Goal: Transaction & Acquisition: Purchase product/service

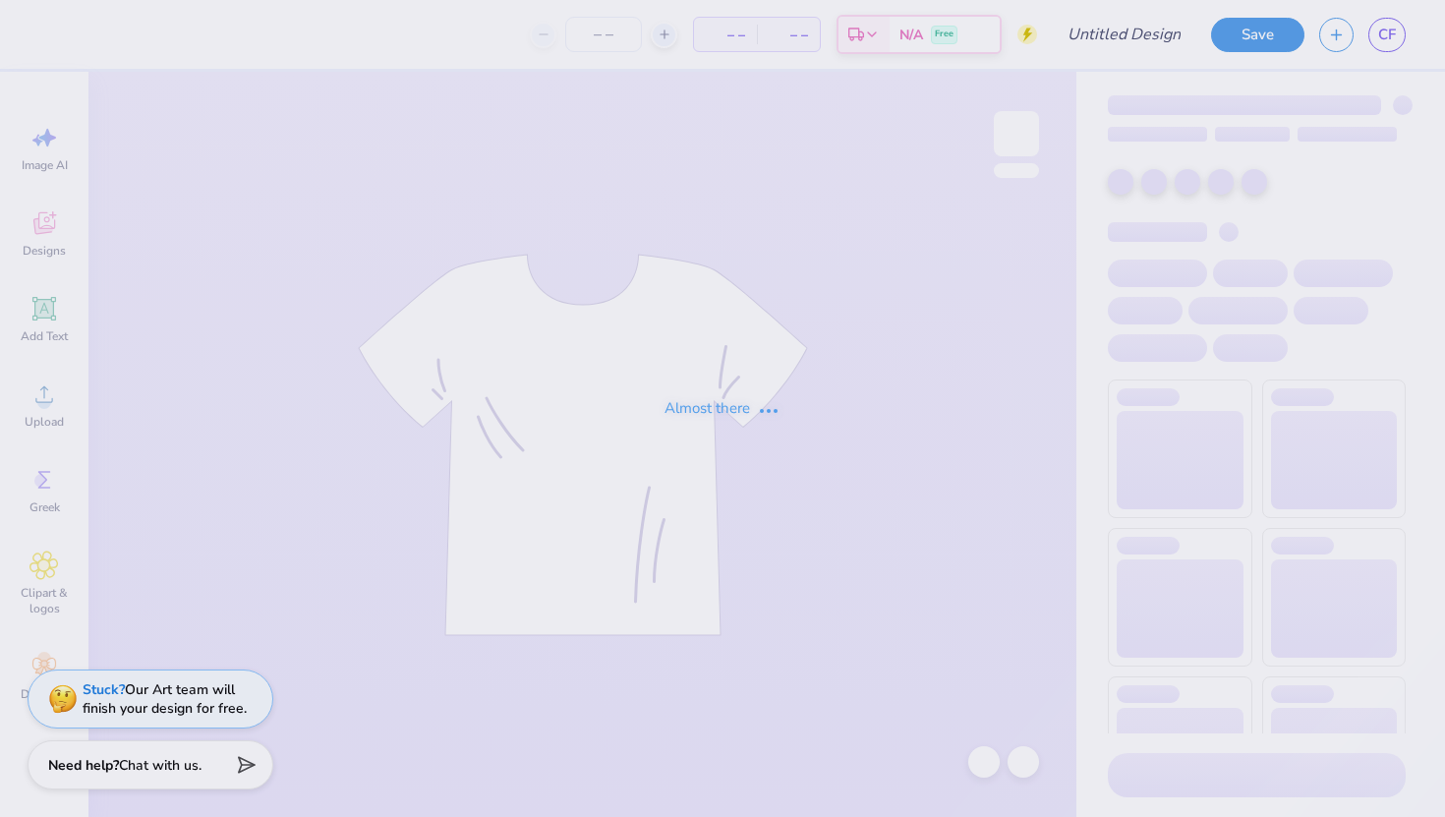
type input "freshman shirt idea"
type input "12"
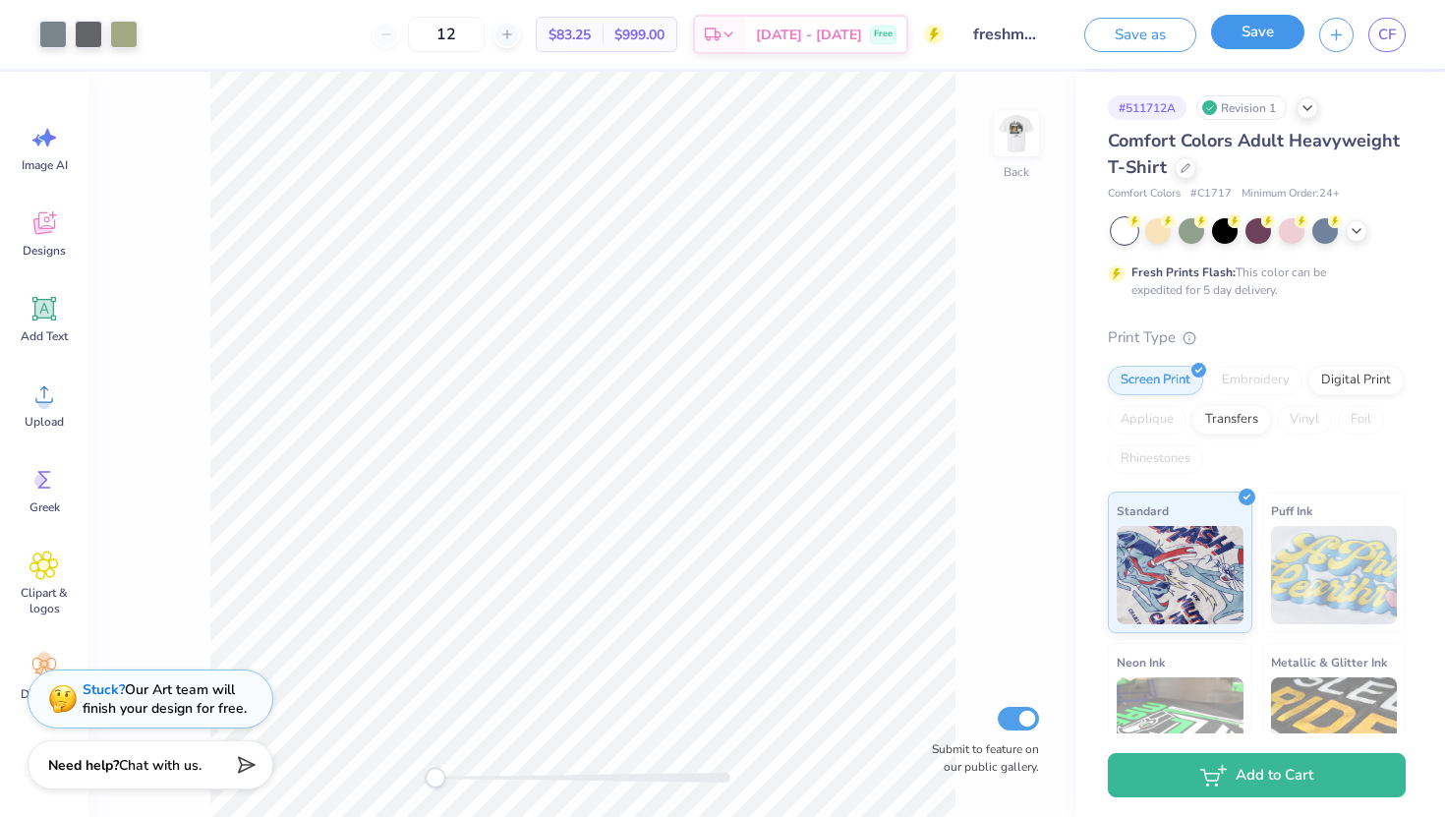
click at [1235, 32] on button "Save" at bounding box center [1257, 32] width 93 height 34
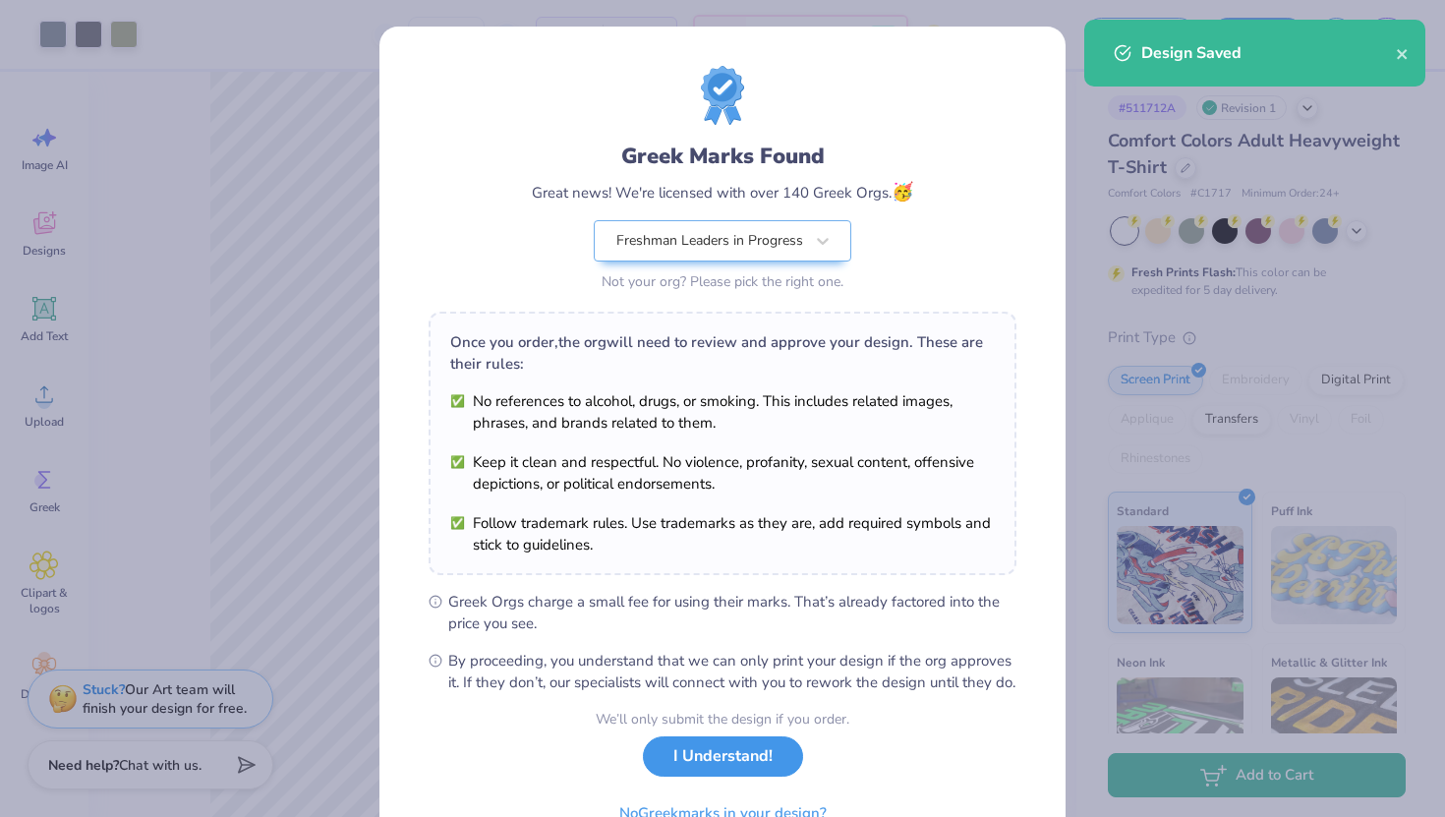
click at [734, 776] on button "I Understand!" at bounding box center [723, 756] width 160 height 40
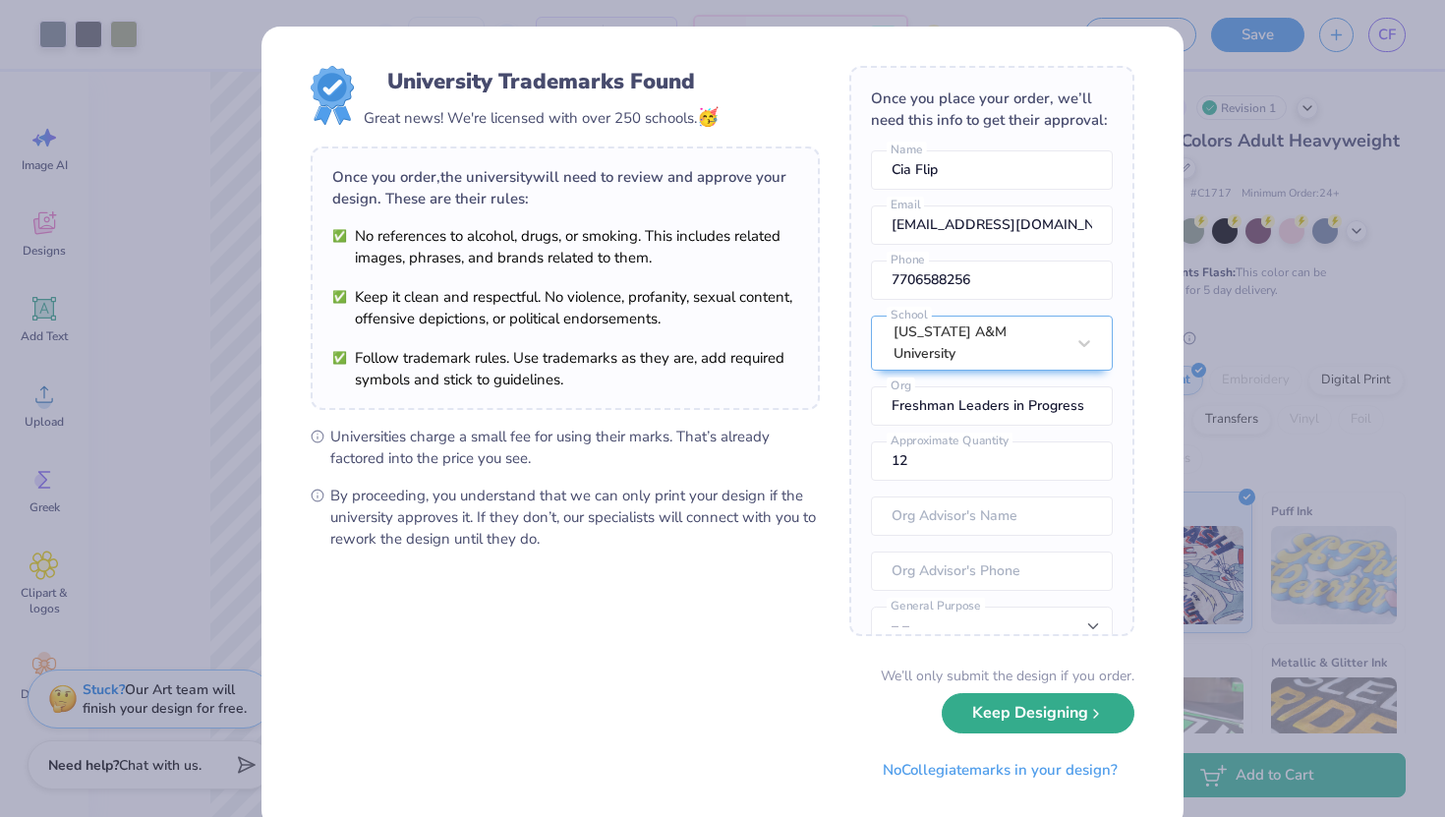
click at [971, 699] on button "Keep Designing" at bounding box center [1037, 713] width 193 height 40
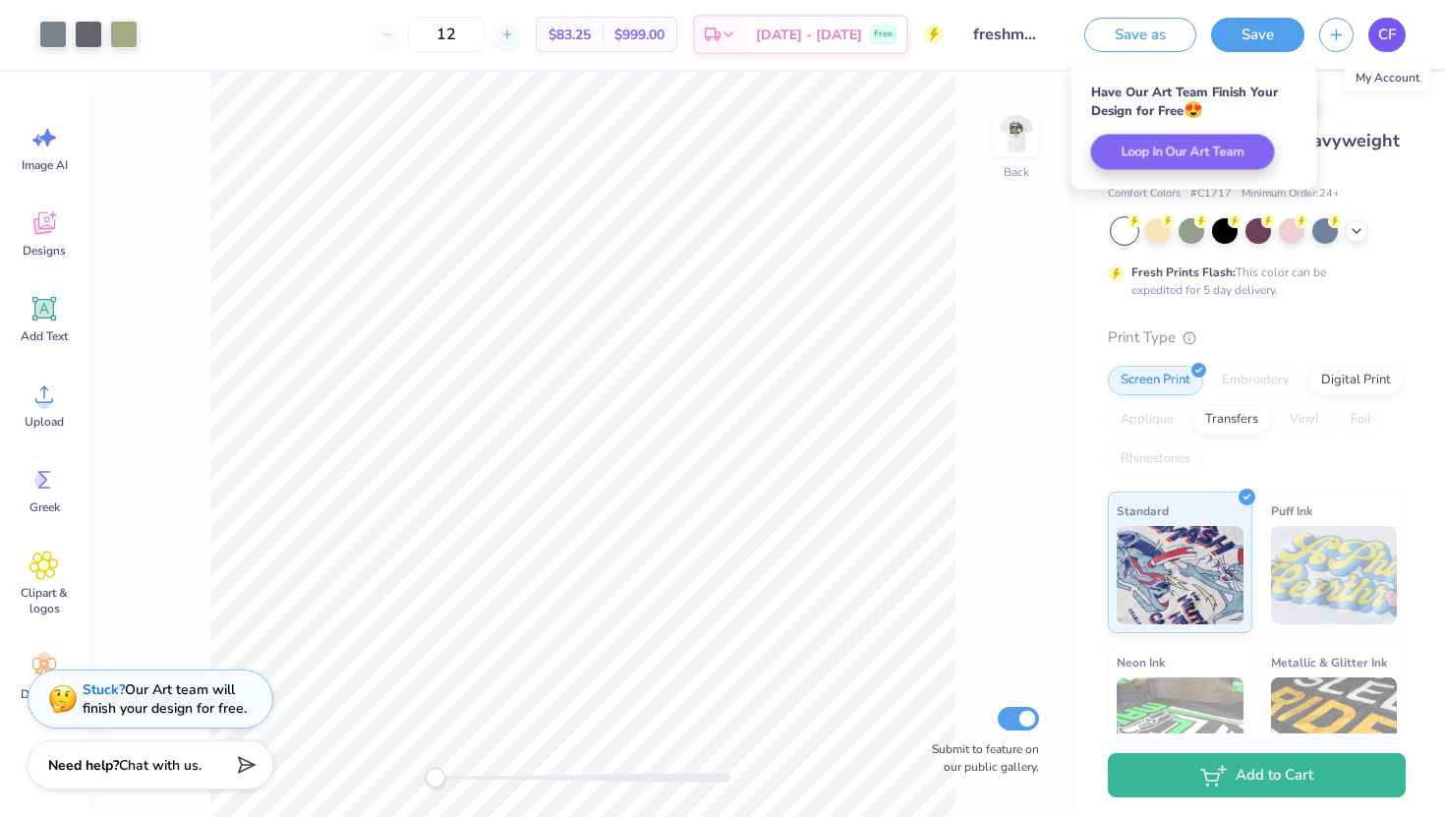
click at [1398, 46] on link "CF" at bounding box center [1386, 35] width 37 height 34
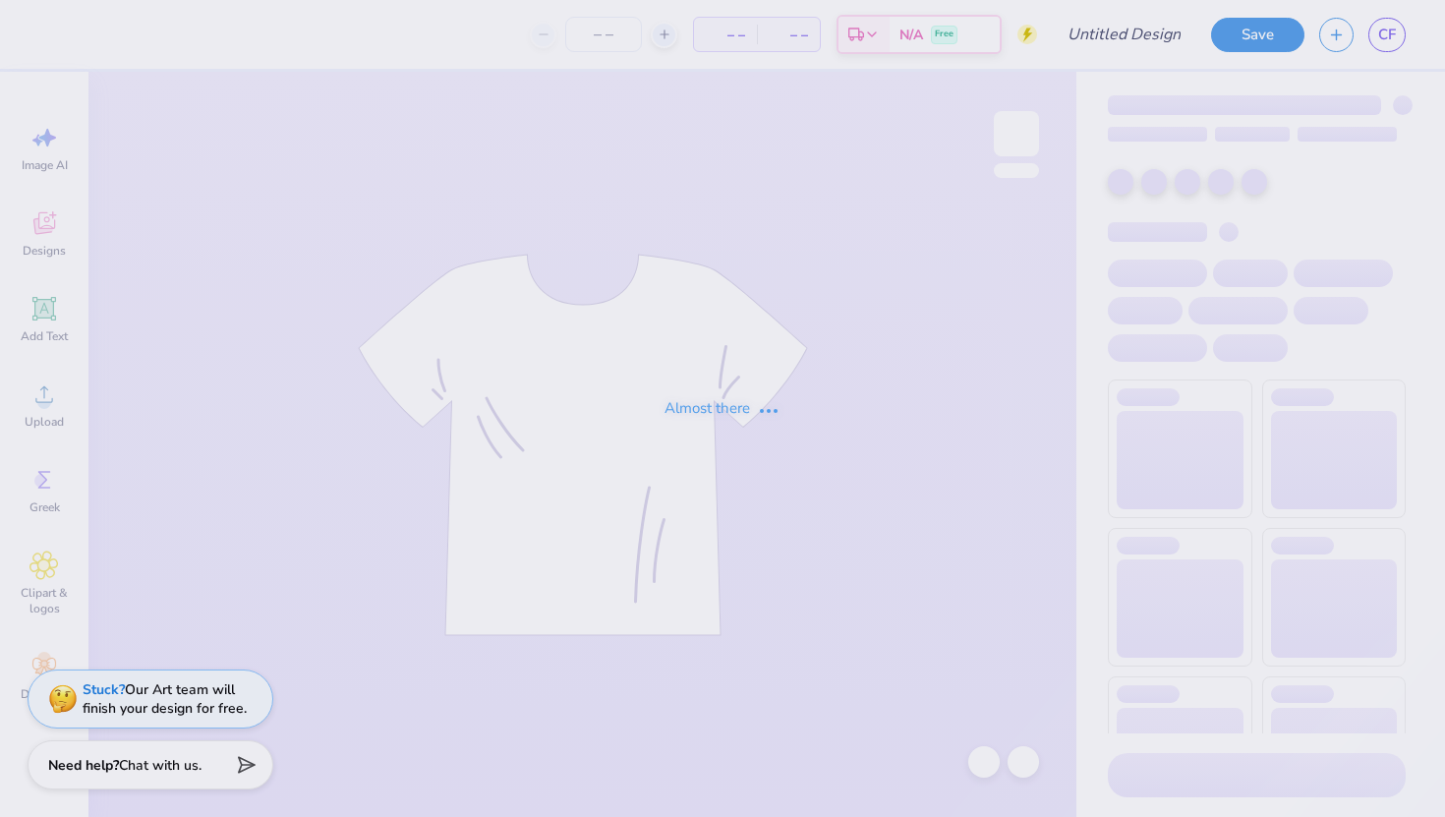
type input "freshman shirt idea"
type input "12"
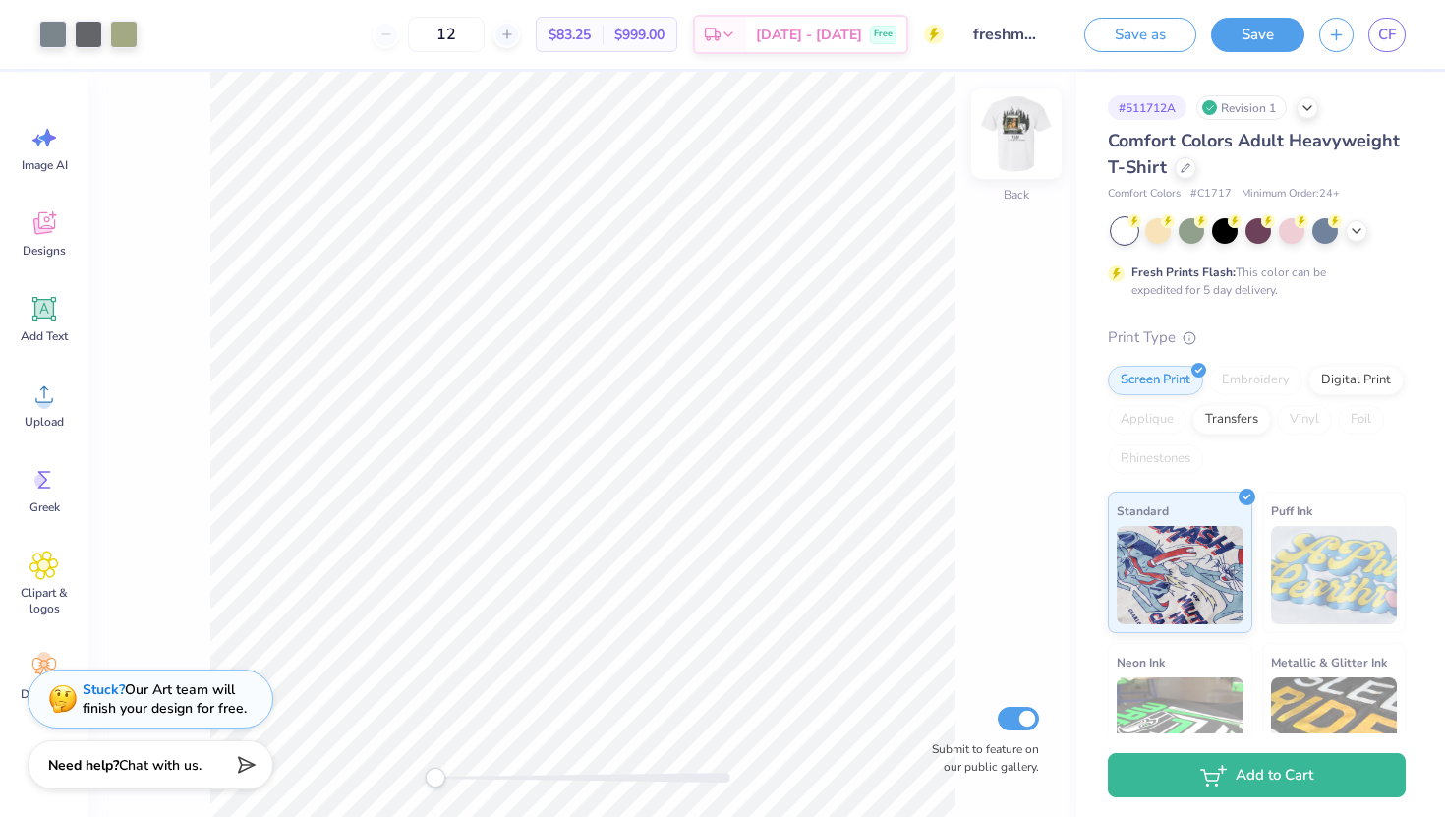
click at [1008, 151] on img at bounding box center [1016, 133] width 79 height 79
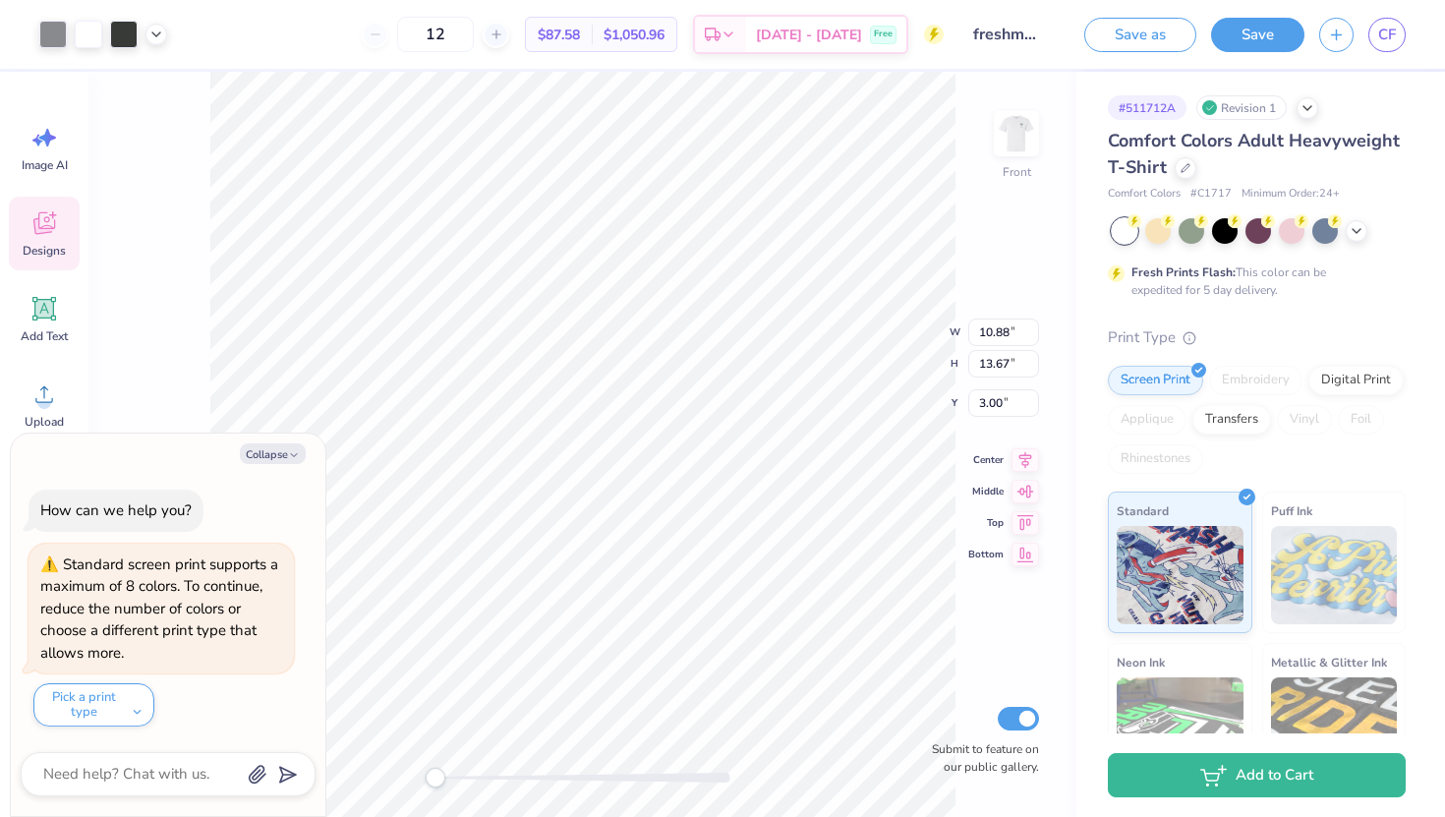
type textarea "x"
type input "3.49"
type input "0.67"
type input "16.00"
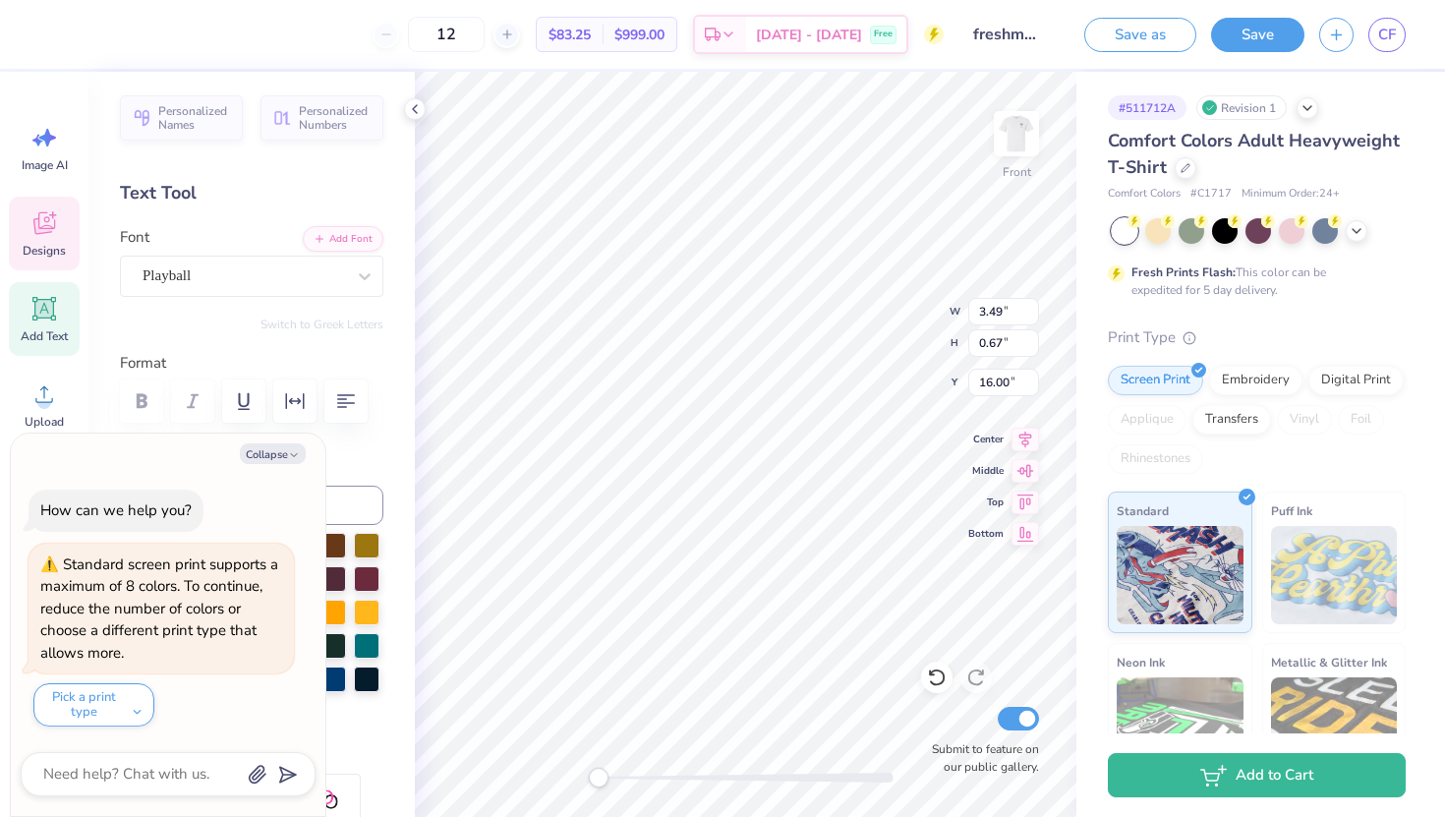
scroll to position [0, 2]
type textarea "x"
type textarea "Fall 2029]"
type textarea "x"
type textarea "Fall 2029"
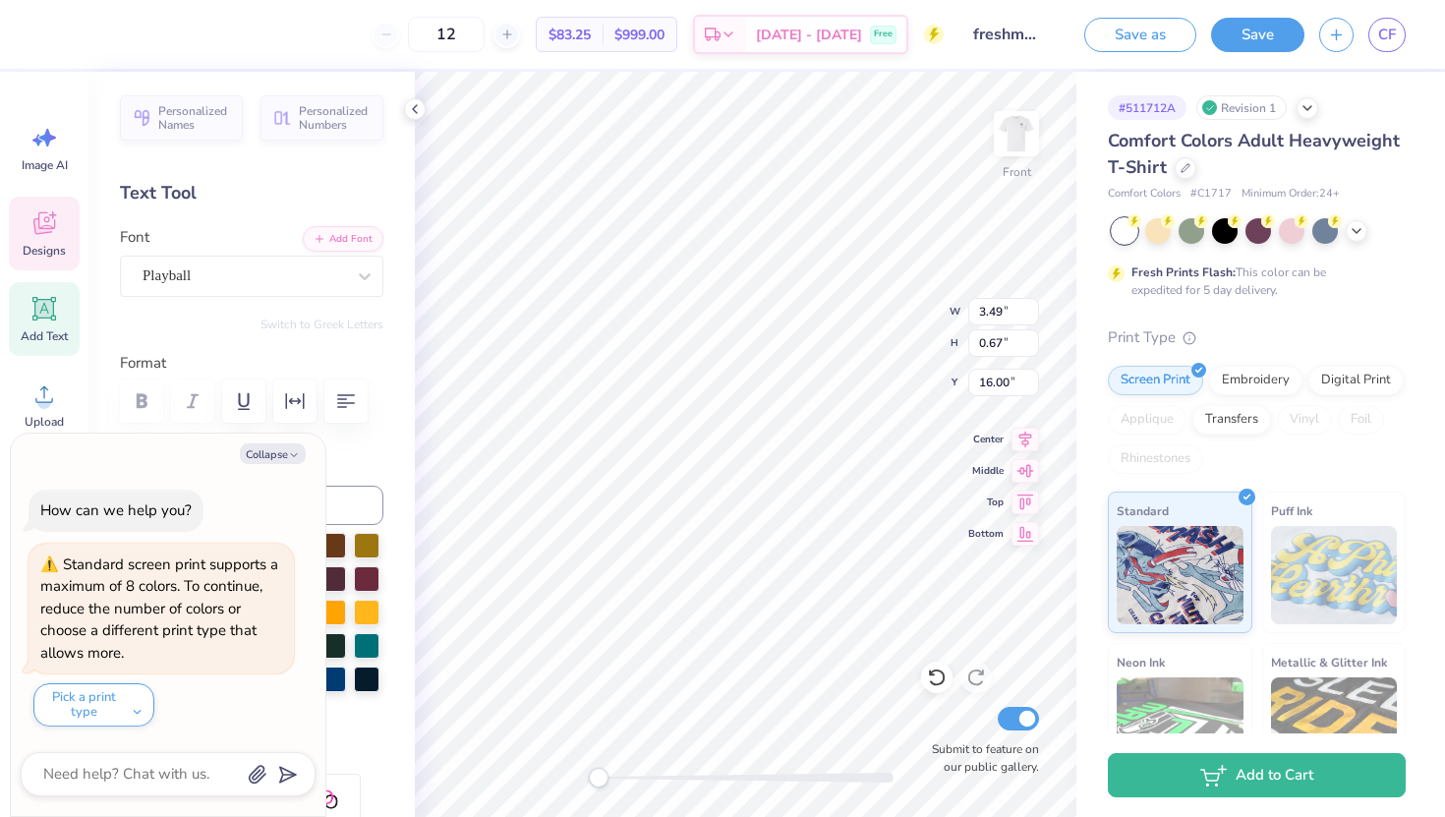
type textarea "x"
type textarea "Fall 202"
type textarea "x"
type textarea "Fall 2025"
click at [158, 29] on icon at bounding box center [156, 33] width 16 height 16
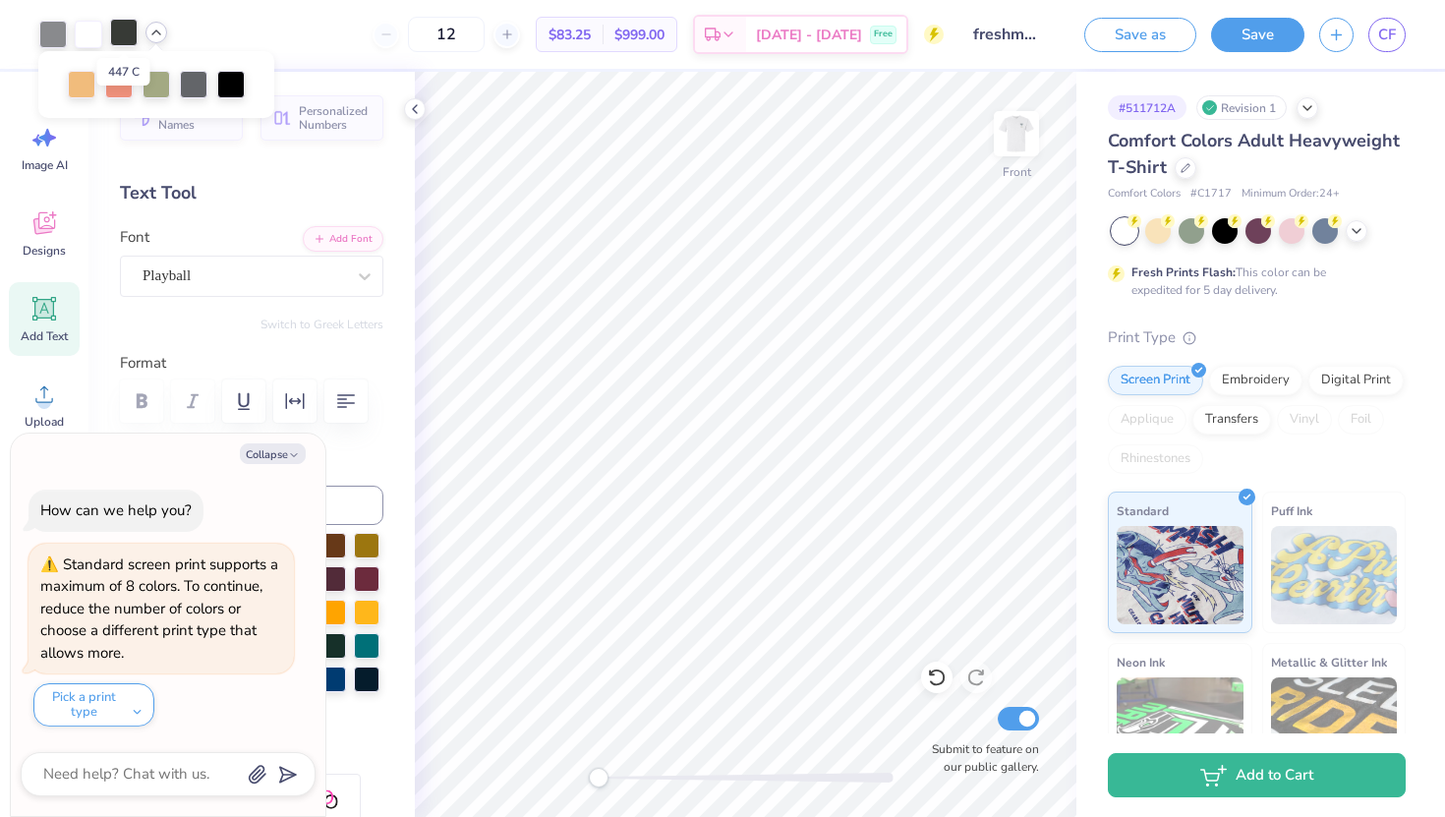
click at [124, 28] on div at bounding box center [124, 33] width 28 height 28
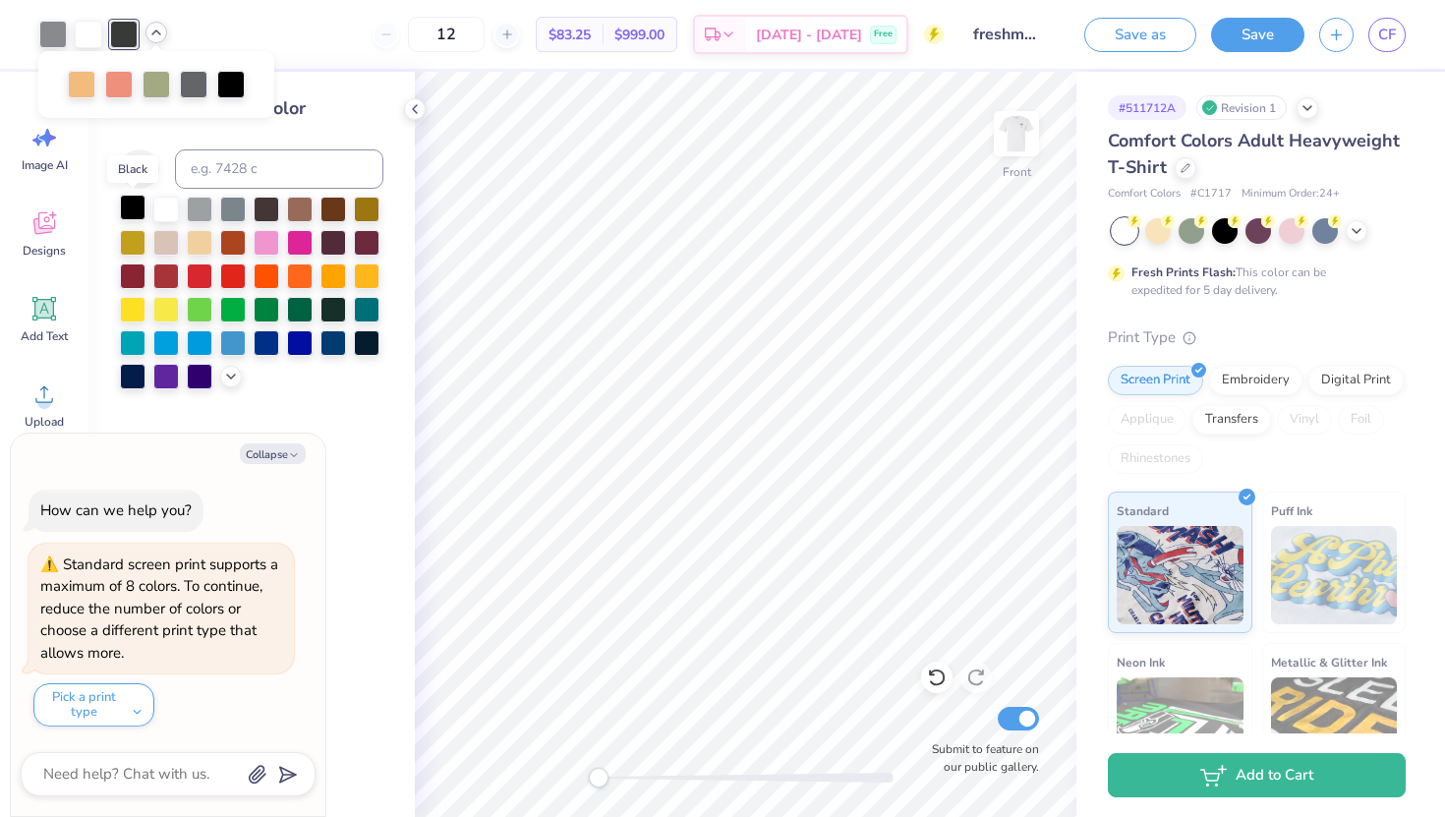
click at [131, 207] on div at bounding box center [133, 208] width 26 height 26
click at [260, 43] on div "12 $79.06 Per Item $948.72 Total Est. Delivery [DATE] - [DATE] Free" at bounding box center [563, 34] width 762 height 69
click at [1011, 125] on img at bounding box center [1016, 133] width 79 height 79
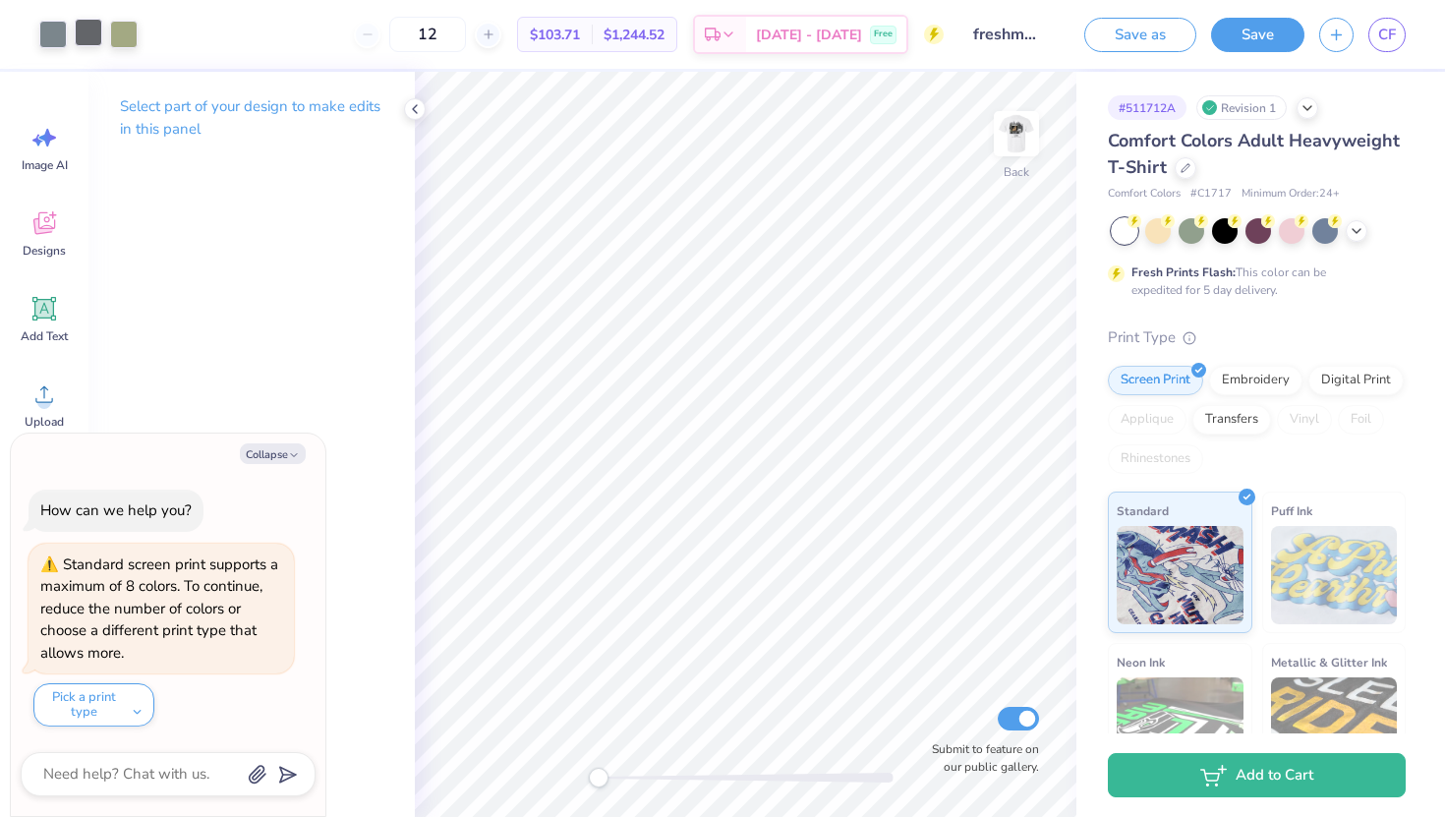
click at [93, 35] on div at bounding box center [89, 33] width 28 height 28
type textarea "x"
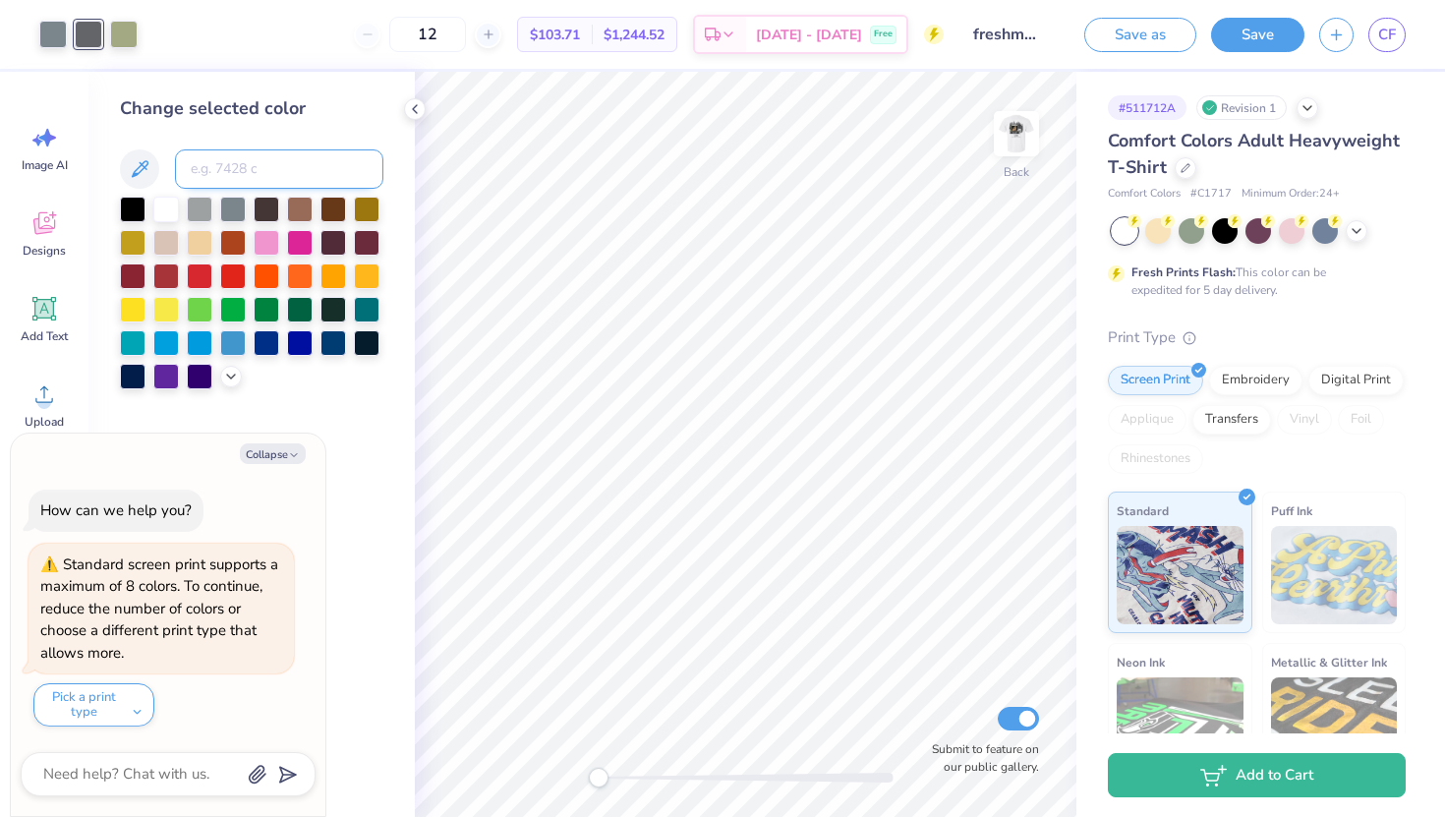
click at [220, 164] on input at bounding box center [279, 168] width 208 height 39
type input "430"
type textarea "x"
click at [280, 61] on div "12 $74.05 Per Item $888.60 Total Est. Delivery [DATE] - [DATE] Free" at bounding box center [530, 34] width 826 height 69
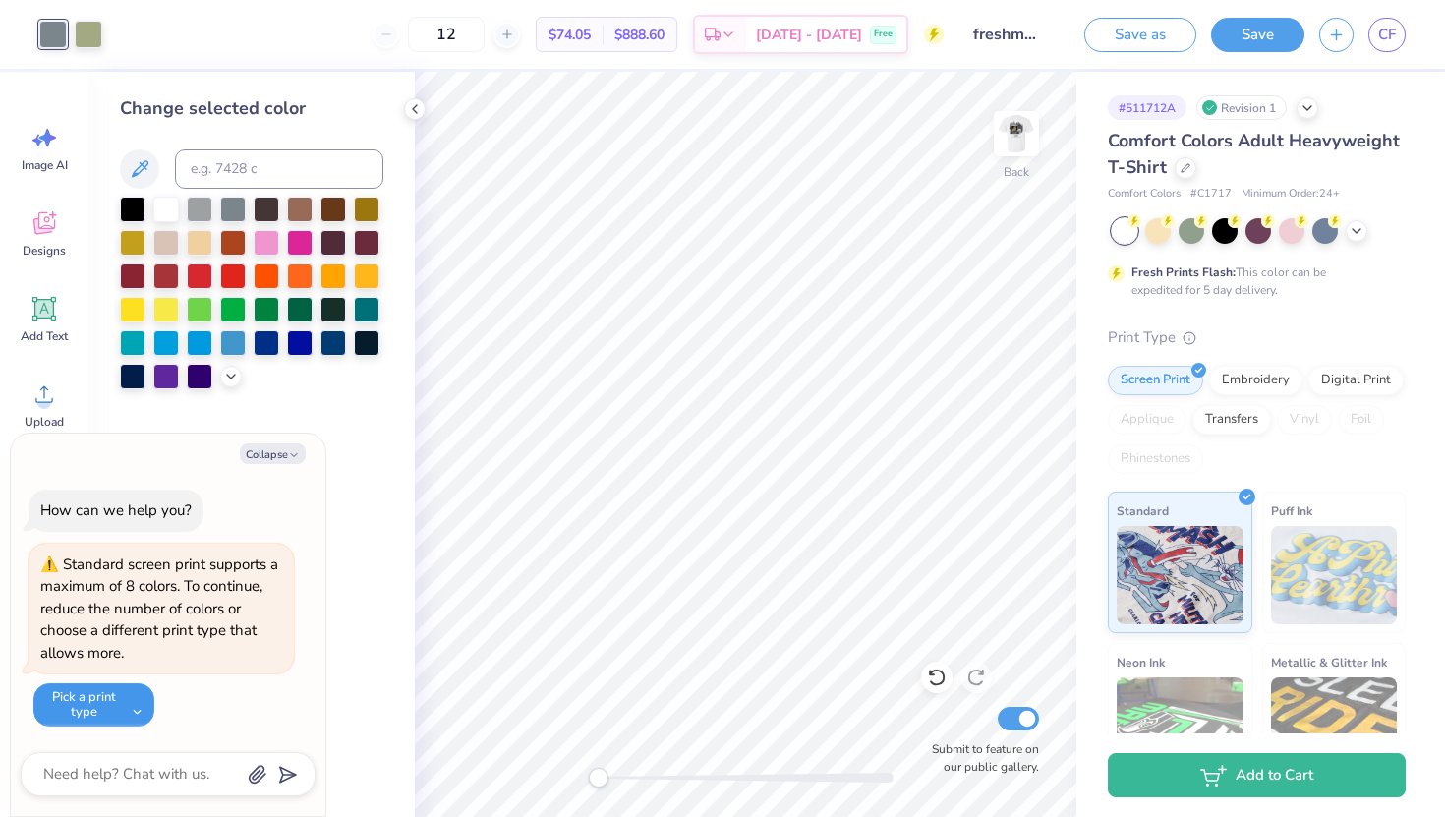
click at [127, 710] on button "Pick a print type" at bounding box center [93, 704] width 121 height 43
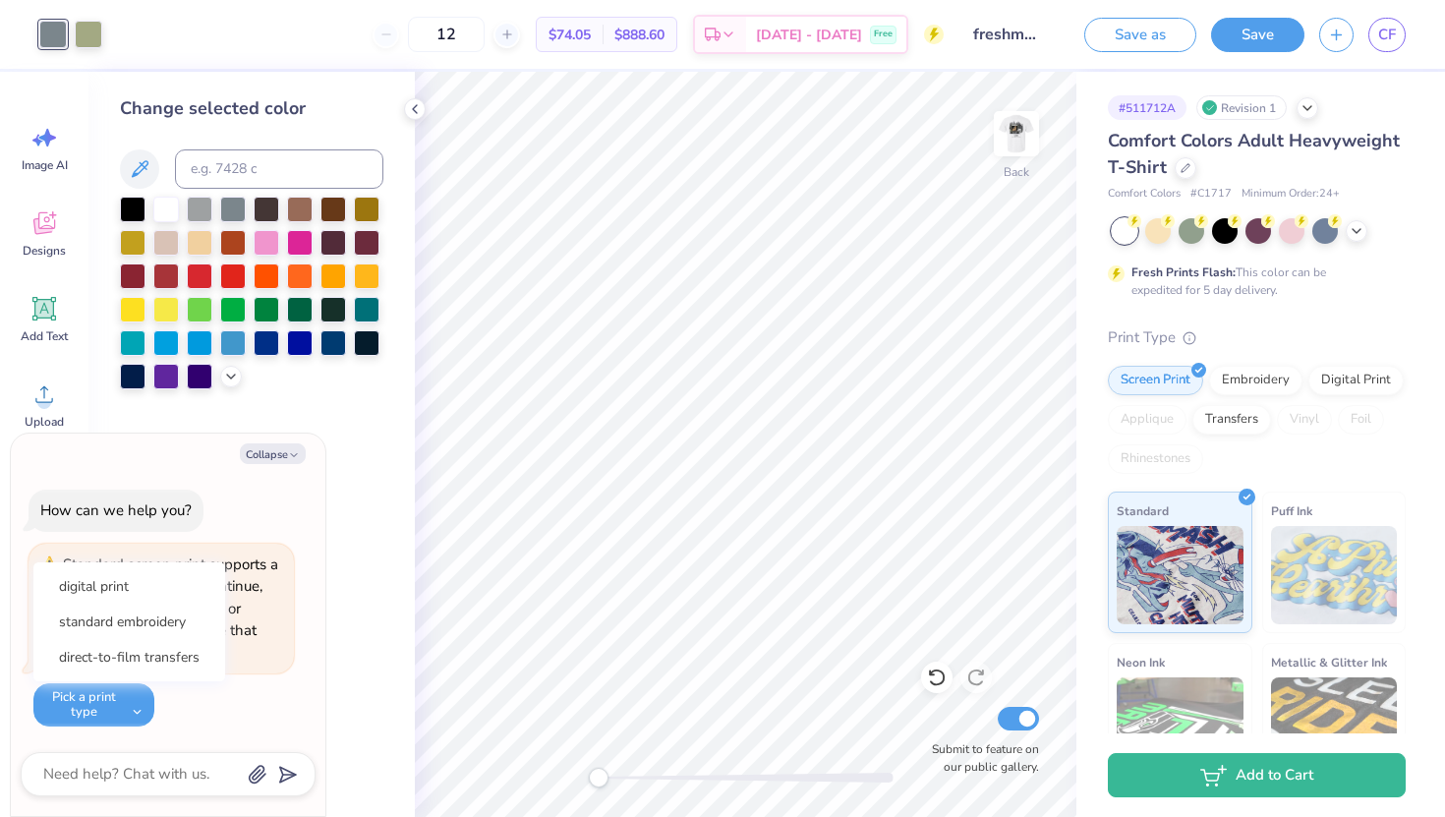
click at [204, 706] on div "Standard screen print supports a maximum of 8 colors. To continue, reduce the n…" at bounding box center [160, 635] width 265 height 184
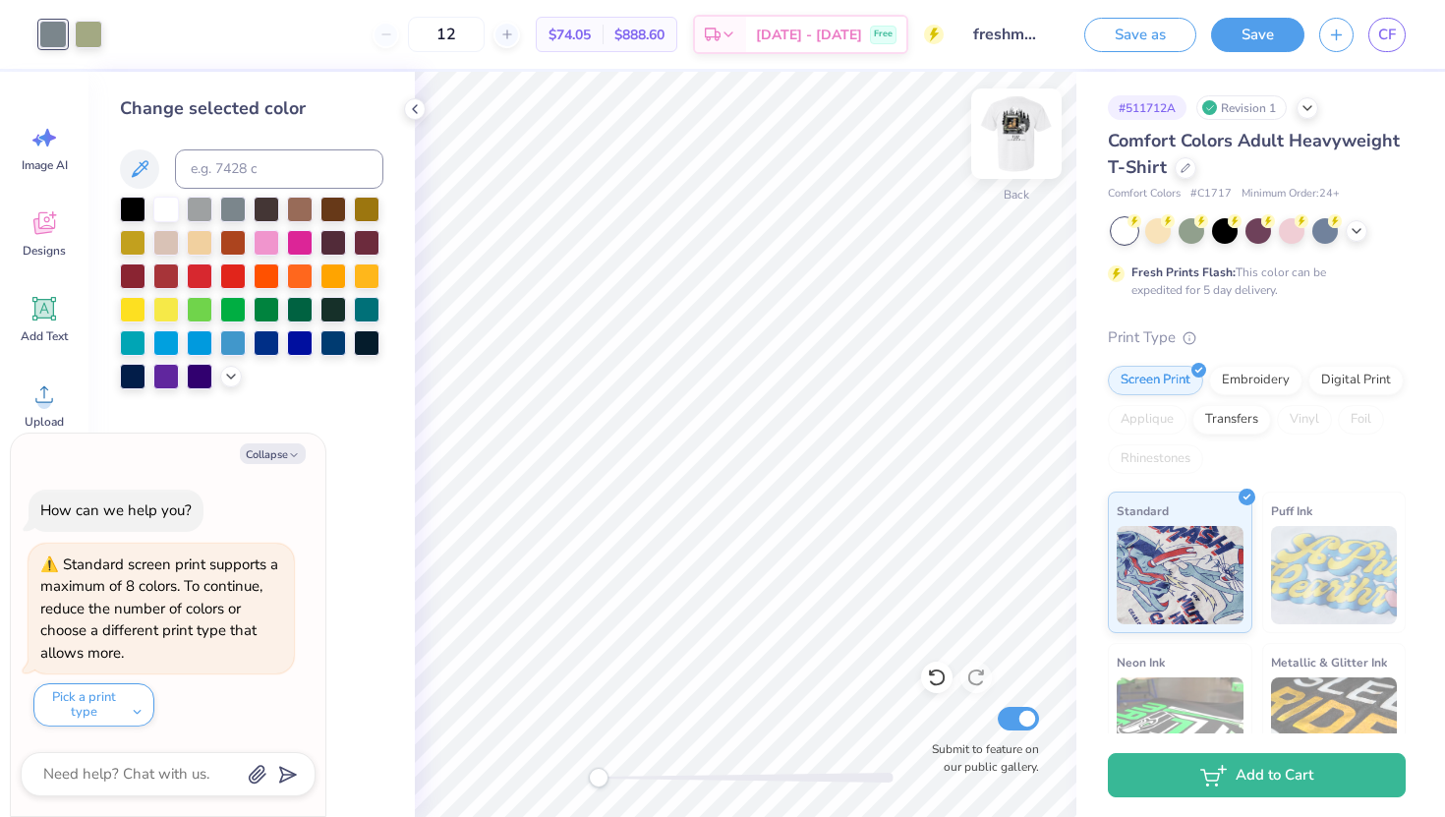
click at [1004, 134] on img at bounding box center [1016, 133] width 79 height 79
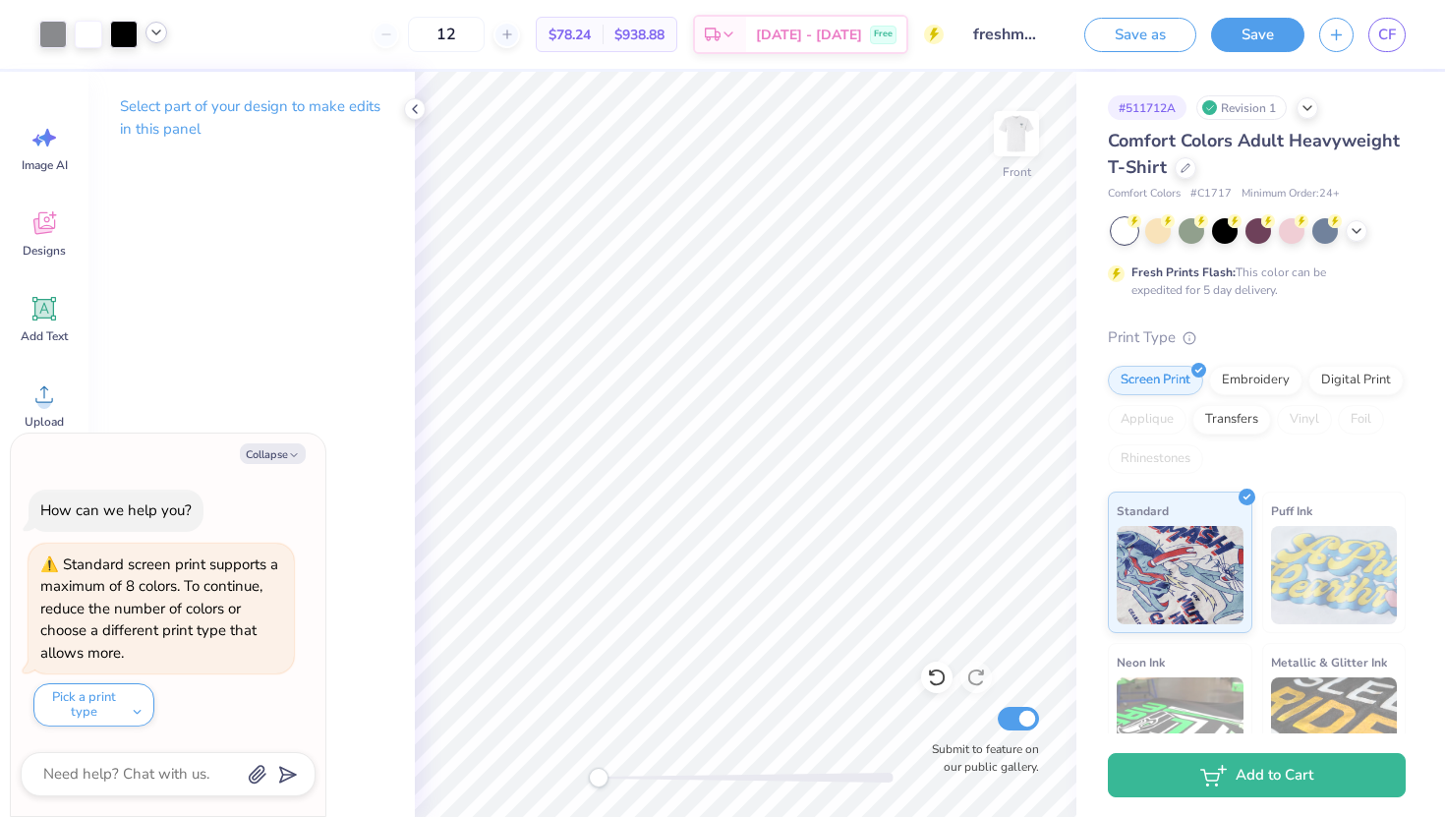
click at [158, 32] on icon at bounding box center [156, 33] width 16 height 16
click at [1014, 142] on img at bounding box center [1016, 133] width 79 height 79
click at [1025, 142] on img at bounding box center [1016, 133] width 79 height 79
click at [41, 27] on div at bounding box center [53, 33] width 28 height 28
type textarea "x"
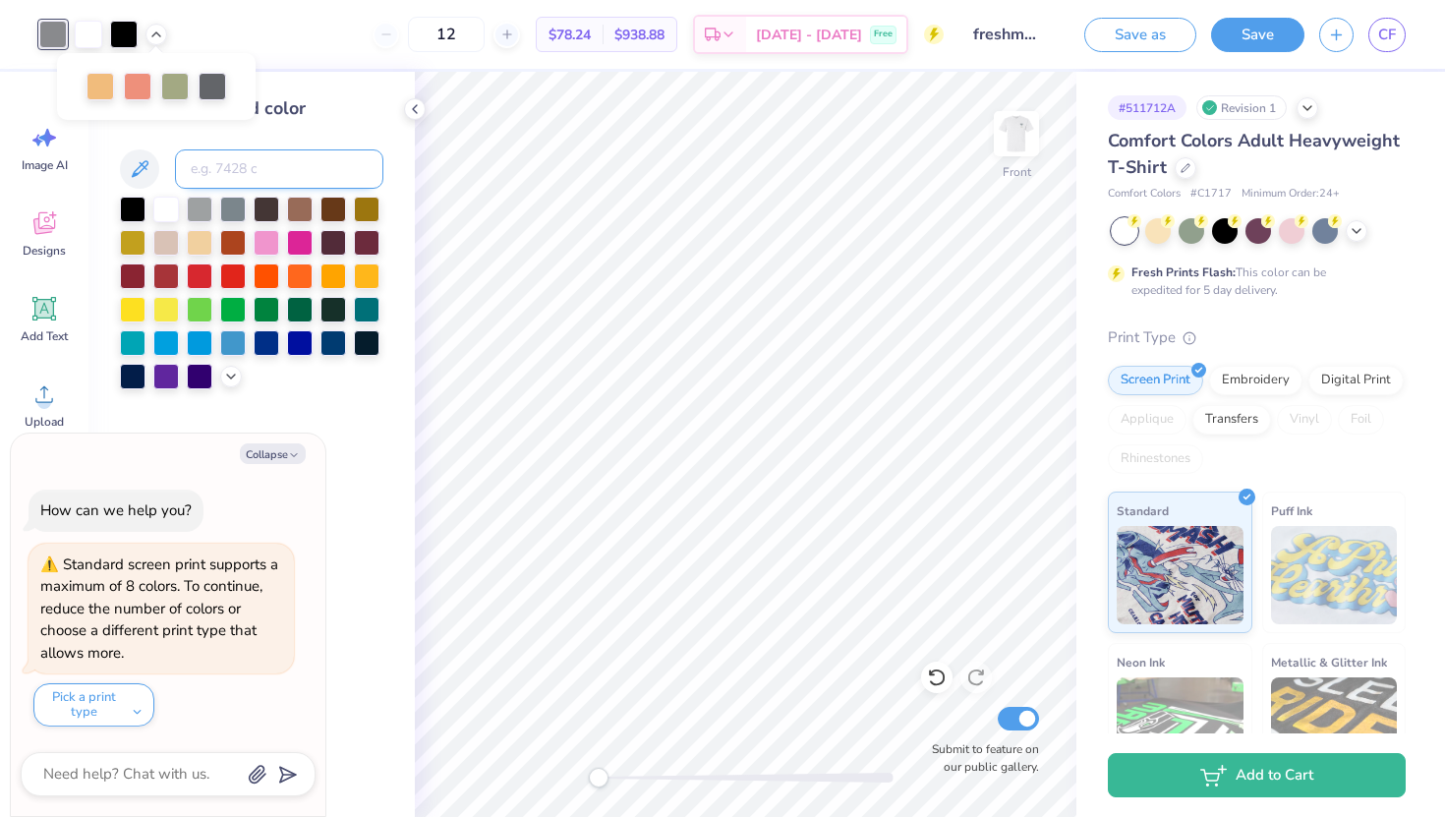
click at [216, 163] on input at bounding box center [279, 168] width 208 height 39
type input "430"
type textarea "x"
click at [161, 40] on div at bounding box center [156, 33] width 22 height 22
click at [266, 29] on div "12 $74.05 Per Item $888.60 Total Est. Delivery [DATE] - [DATE] Free" at bounding box center [563, 34] width 762 height 69
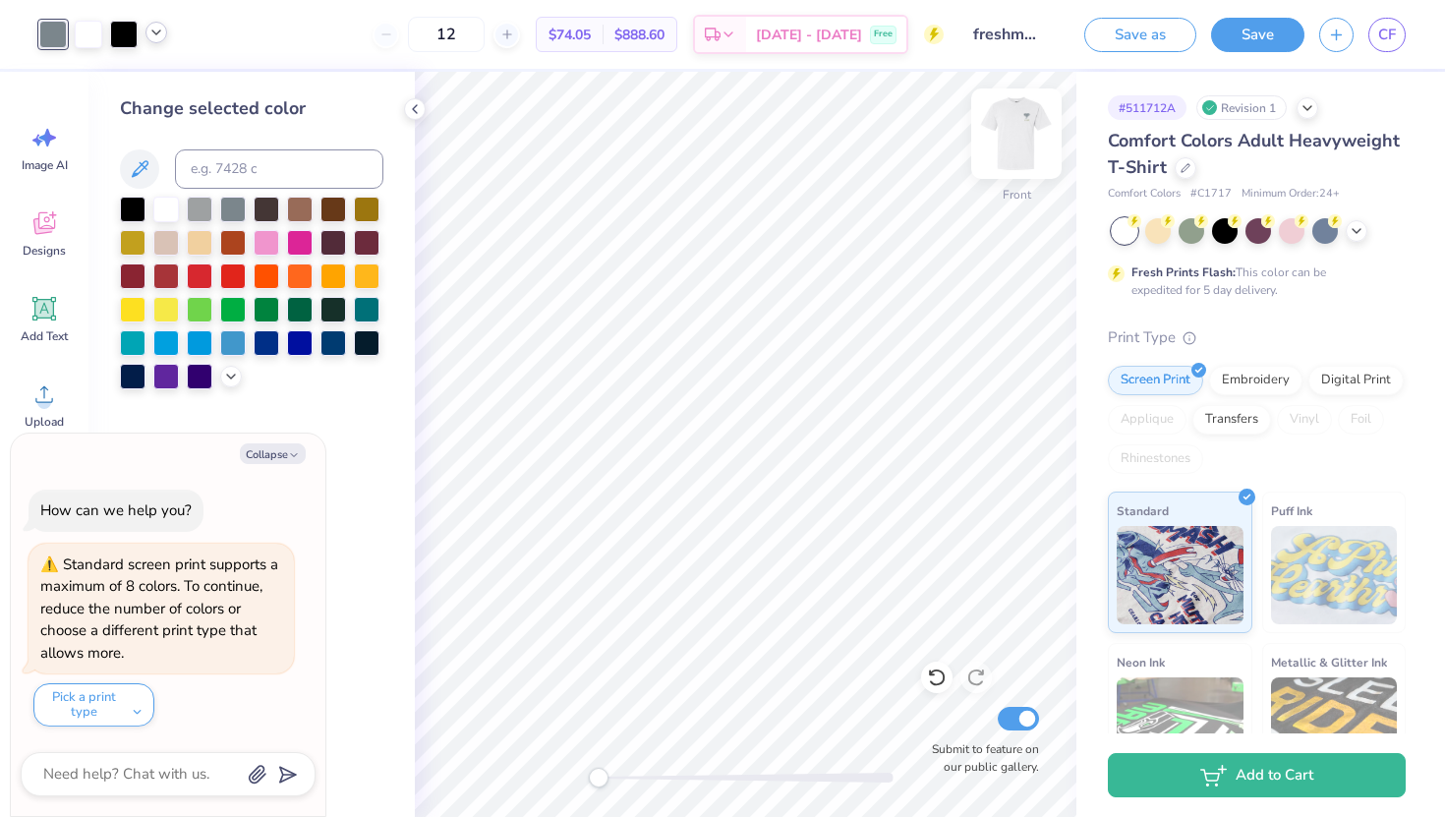
click at [991, 130] on img at bounding box center [1016, 133] width 79 height 79
click at [1269, 28] on button "Save" at bounding box center [1257, 32] width 93 height 34
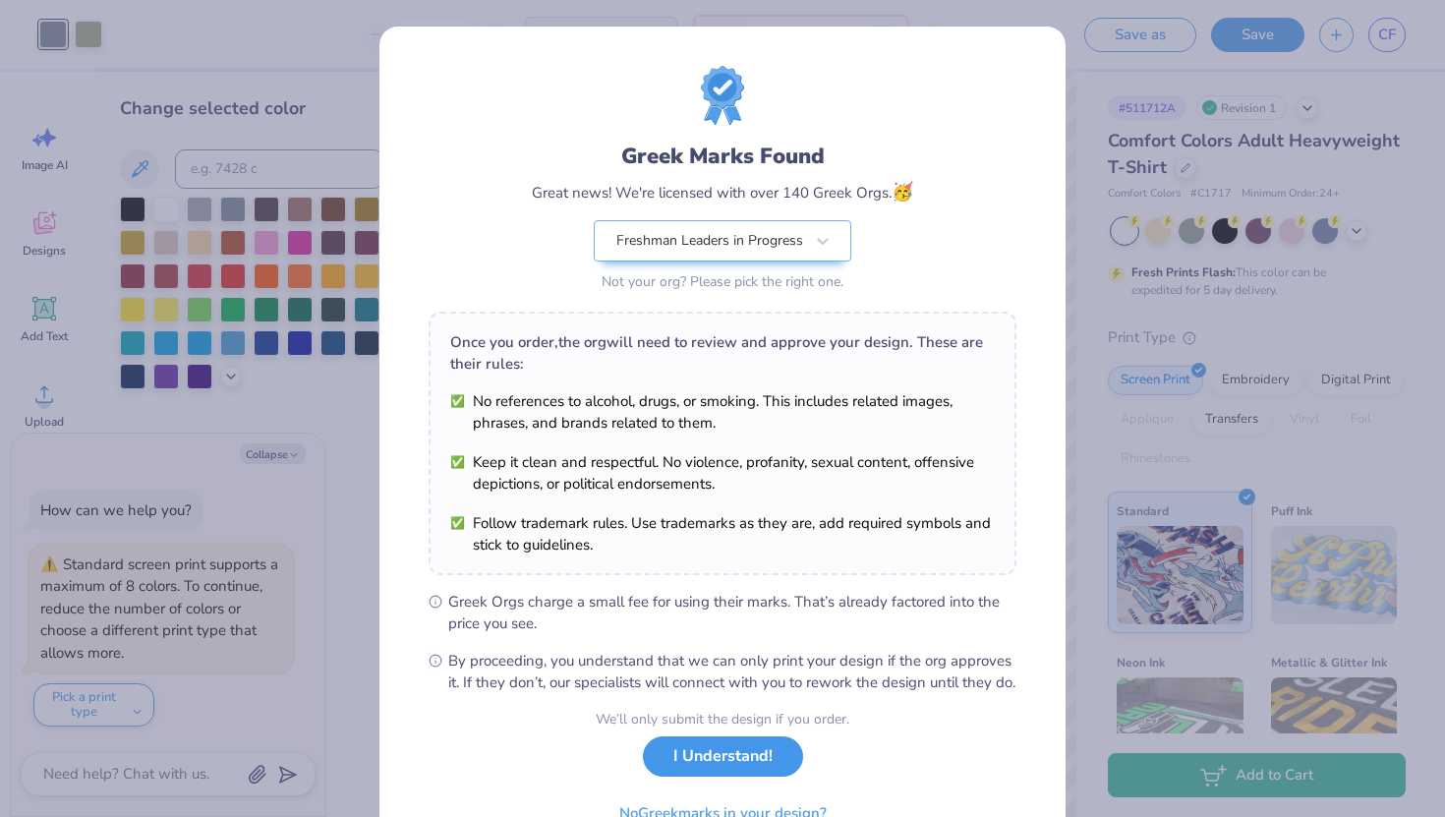
click at [762, 769] on button "I Understand!" at bounding box center [723, 756] width 160 height 40
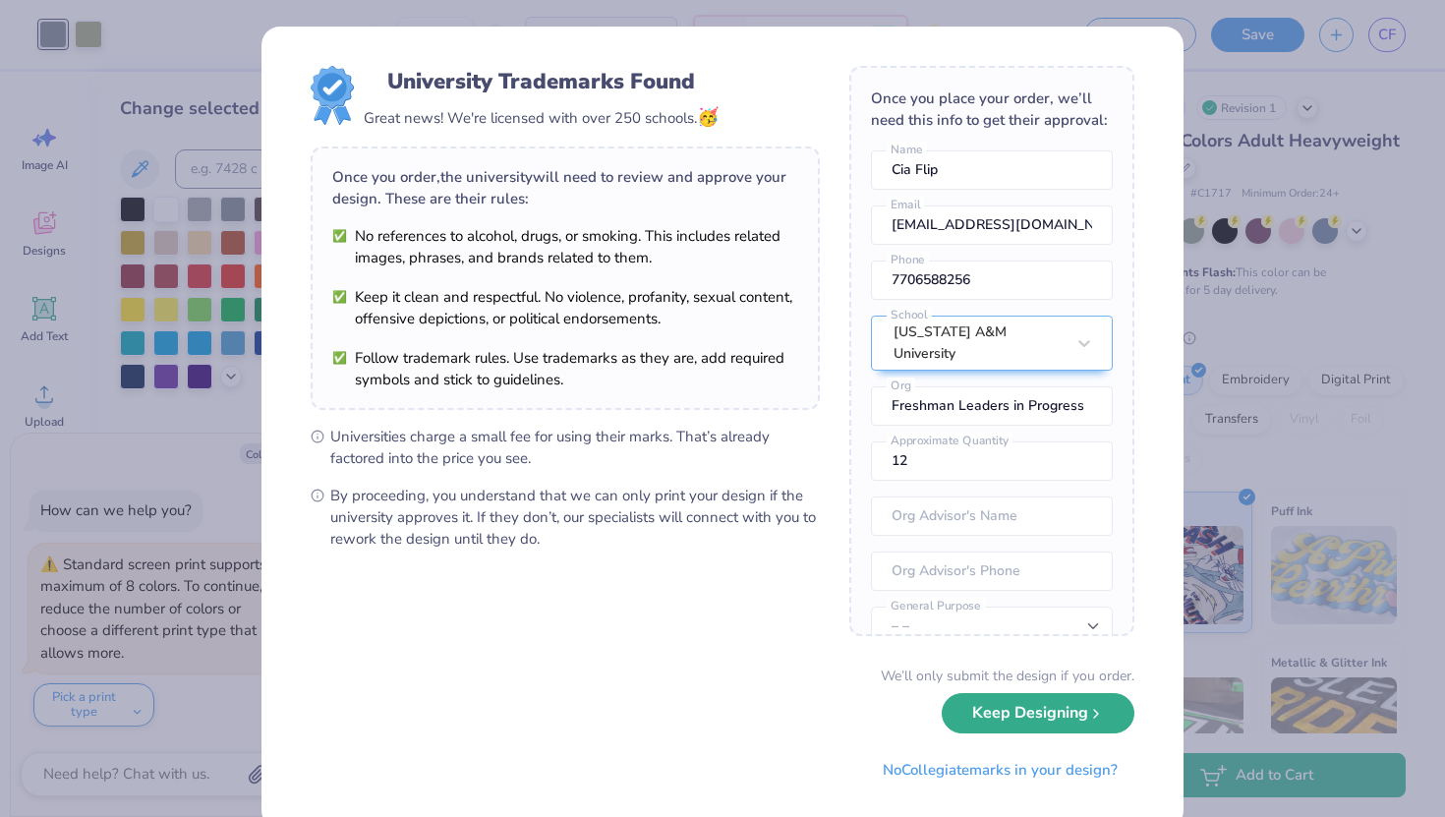
click at [1011, 715] on button "Keep Designing" at bounding box center [1037, 713] width 193 height 40
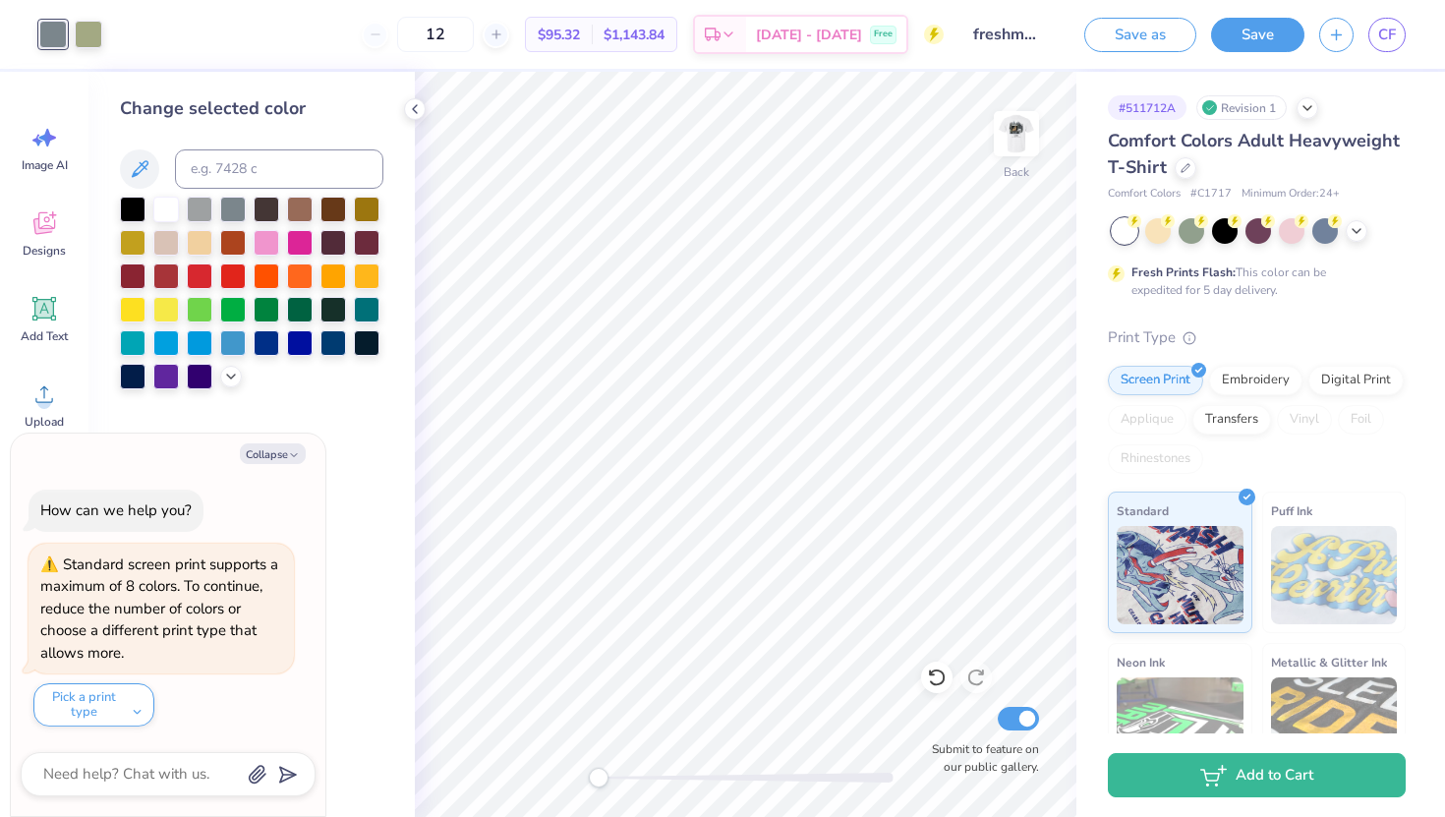
click at [262, 466] on div "Collapse How can we help you? Standard screen print supports a maximum of 8 col…" at bounding box center [168, 624] width 314 height 382
click at [262, 446] on button "Collapse" at bounding box center [273, 453] width 66 height 21
type textarea "x"
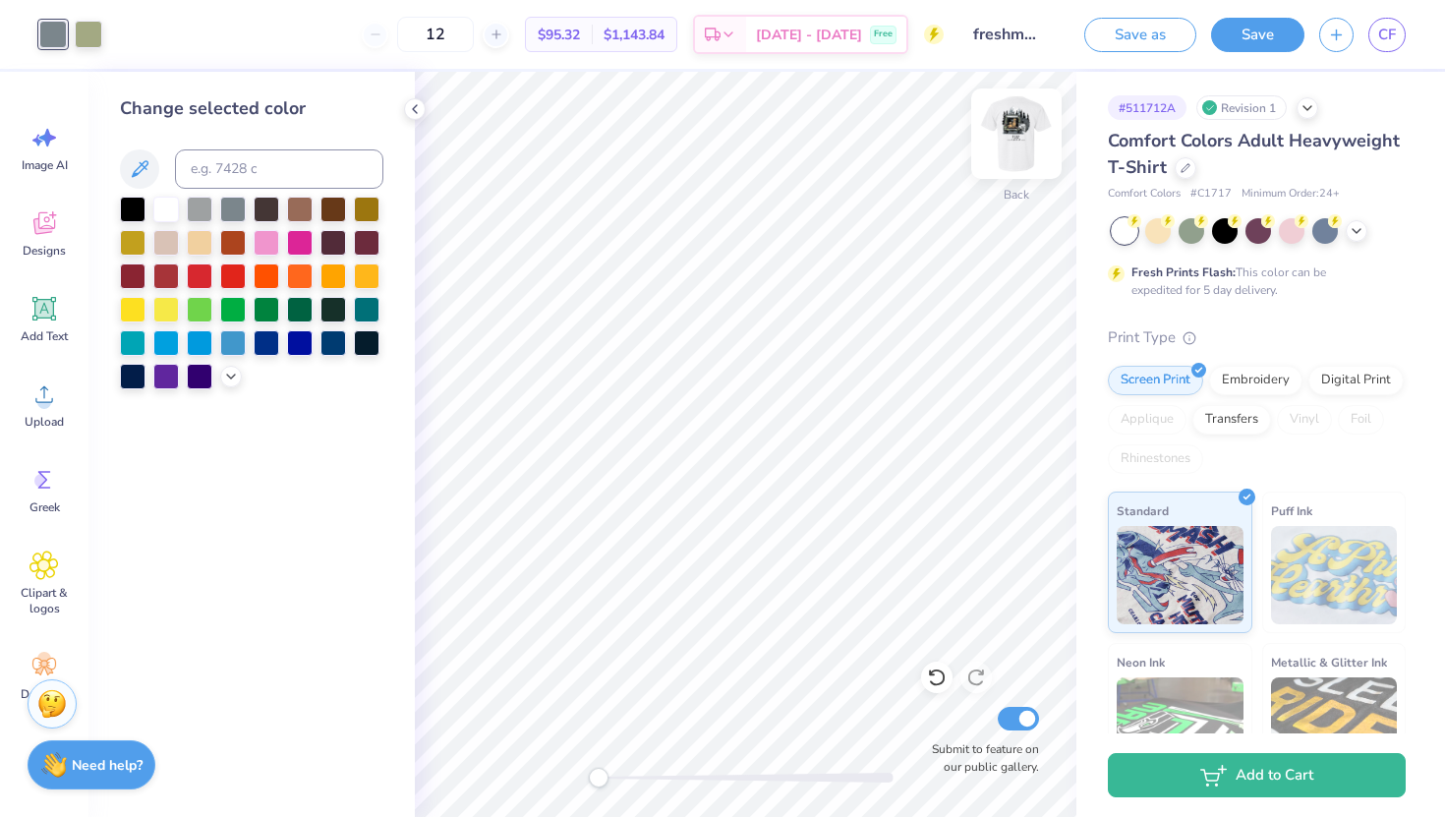
click at [1022, 152] on img at bounding box center [1016, 133] width 79 height 79
click at [152, 42] on div at bounding box center [156, 33] width 22 height 22
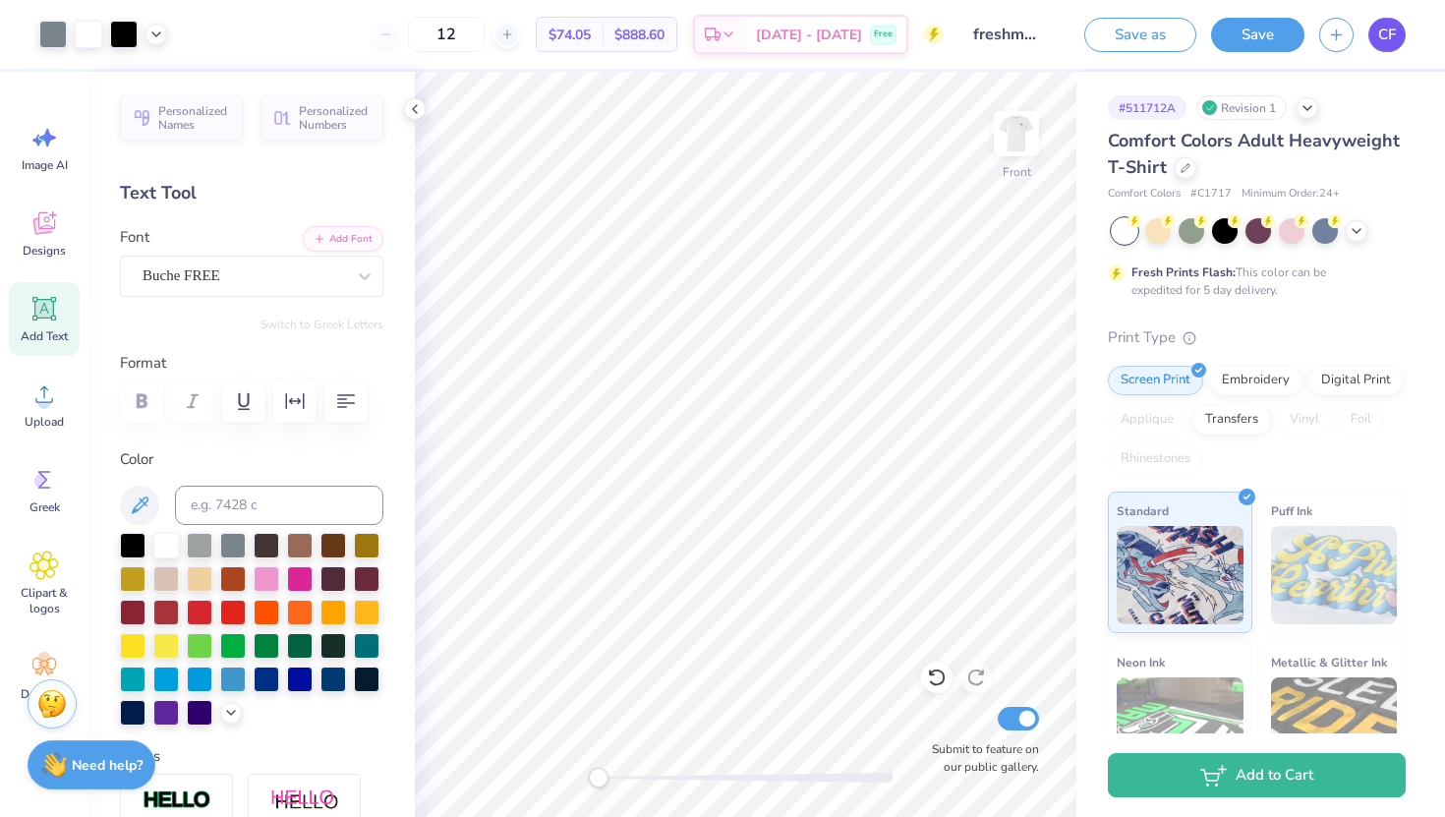
click at [1378, 42] on span "CF" at bounding box center [1387, 35] width 18 height 23
